Goal: Transaction & Acquisition: Purchase product/service

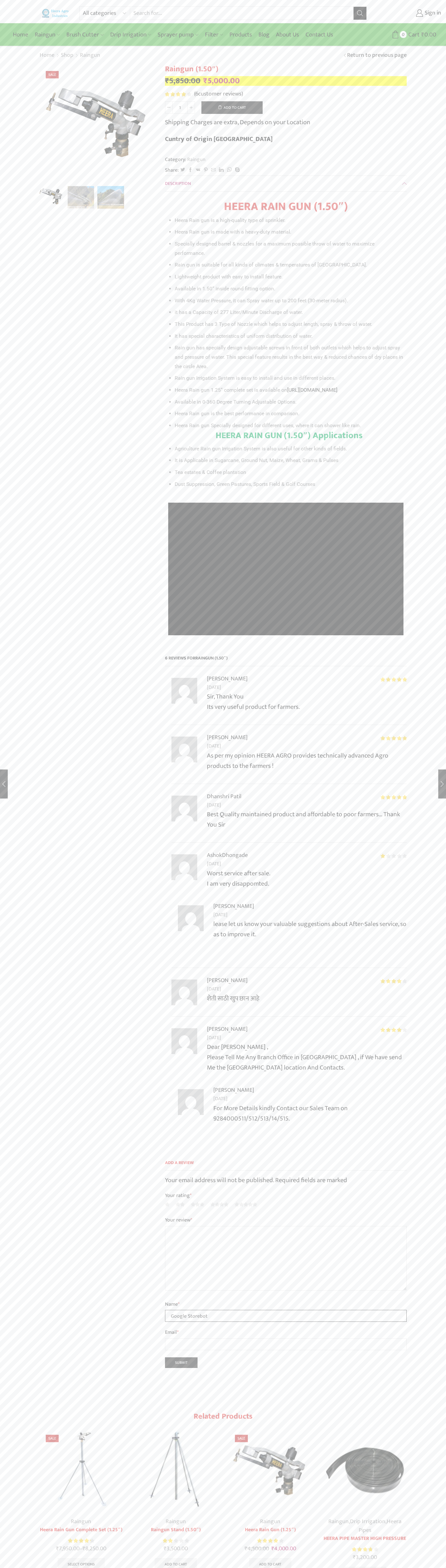
type input "Google Storebot"
click at [232, 107] on button "Add to cart" at bounding box center [232, 107] width 61 height 13
click at [402, 35] on span "Cart" at bounding box center [401, 35] width 13 height 9
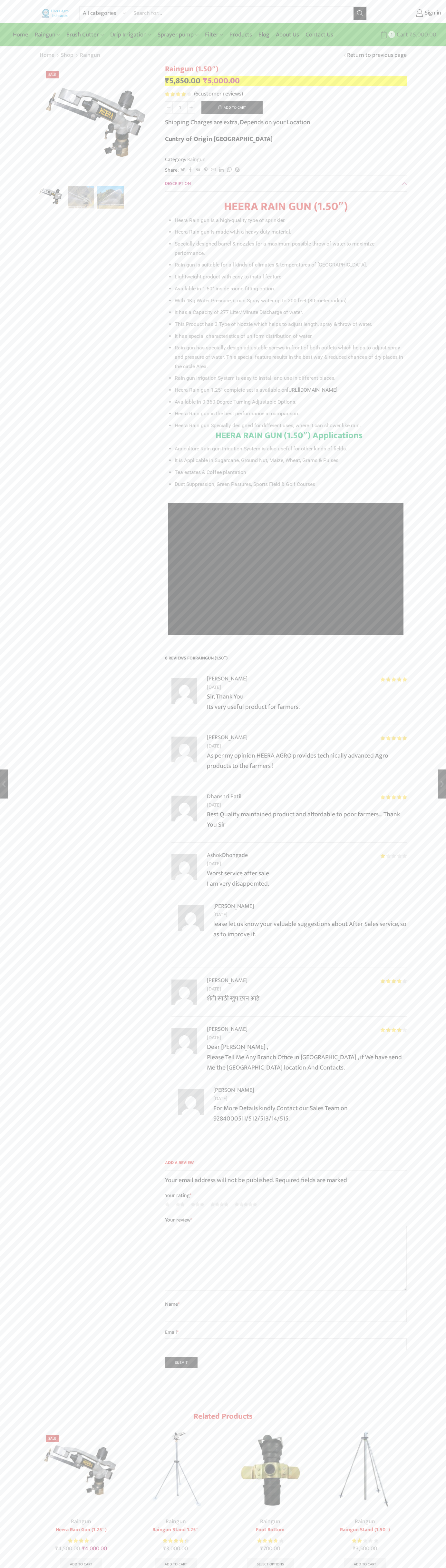
click at [402, 35] on span "Cart" at bounding box center [401, 35] width 13 height 9
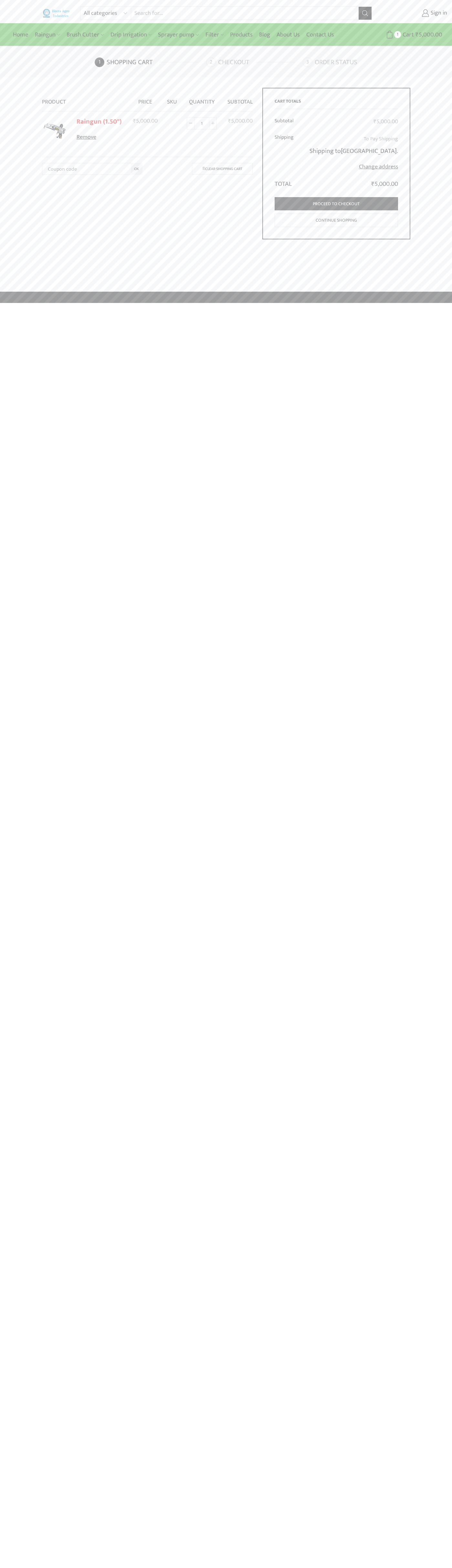
click at [101, 138] on link "Remove" at bounding box center [100, 138] width 48 height 9
